Goal: Task Accomplishment & Management: Manage account settings

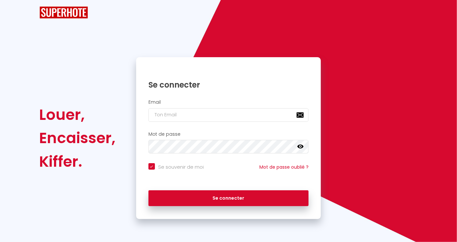
checkbox input "true"
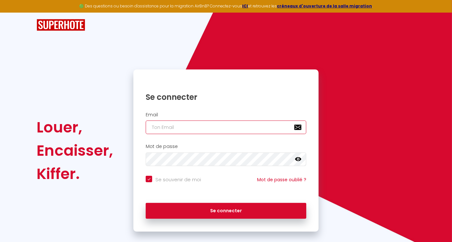
click at [185, 130] on input "email" at bounding box center [226, 128] width 160 height 14
type input "[EMAIL_ADDRESS][DOMAIN_NAME]"
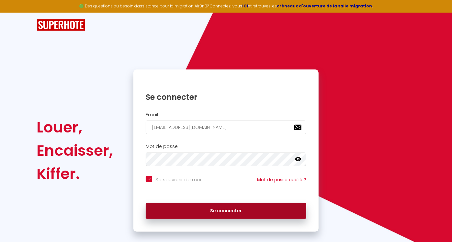
click at [218, 212] on button "Se connecter" at bounding box center [226, 211] width 160 height 16
checkbox input "true"
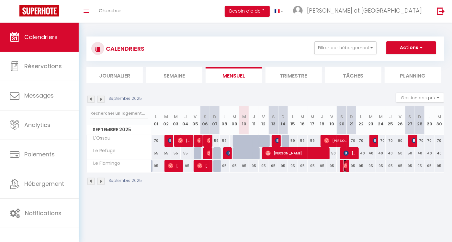
click at [345, 167] on img at bounding box center [345, 165] width 5 height 5
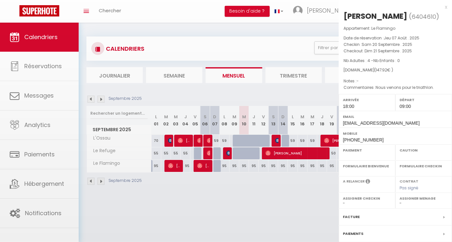
select select "OK"
select select "1"
select select "0"
select select "1"
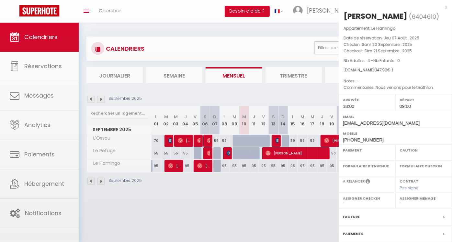
select select
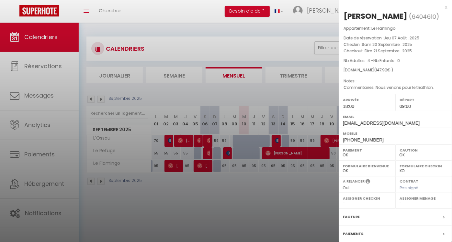
click at [302, 218] on div at bounding box center [226, 121] width 452 height 242
